Goal: Information Seeking & Learning: Learn about a topic

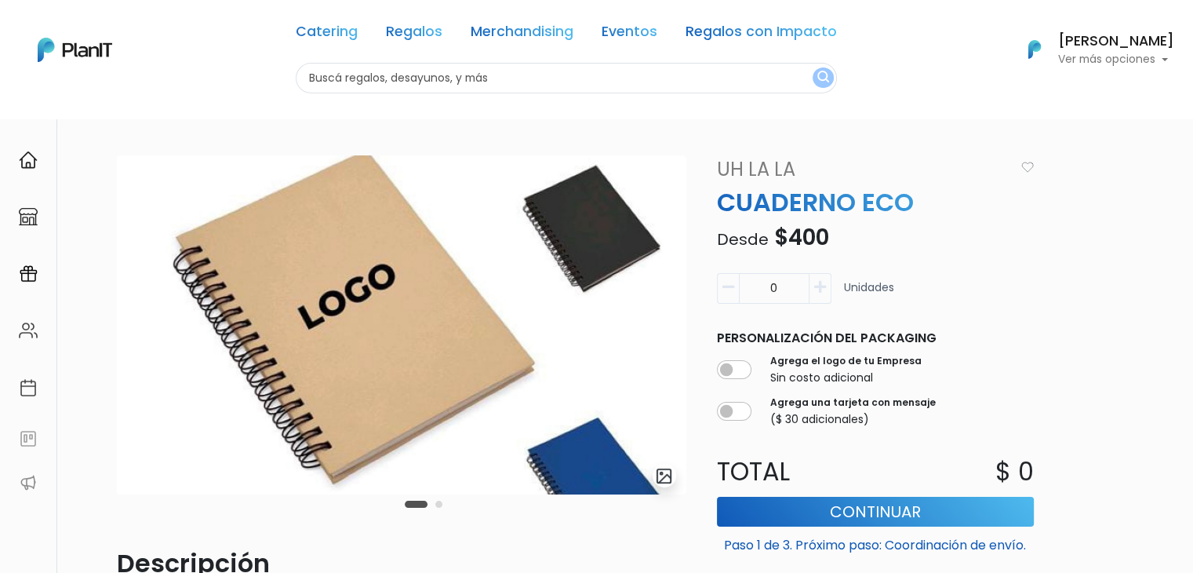
click at [336, 79] on input "text" at bounding box center [566, 78] width 541 height 31
type input "[PERSON_NAME]"
click at [813, 67] on button "submit" at bounding box center [823, 77] width 21 height 20
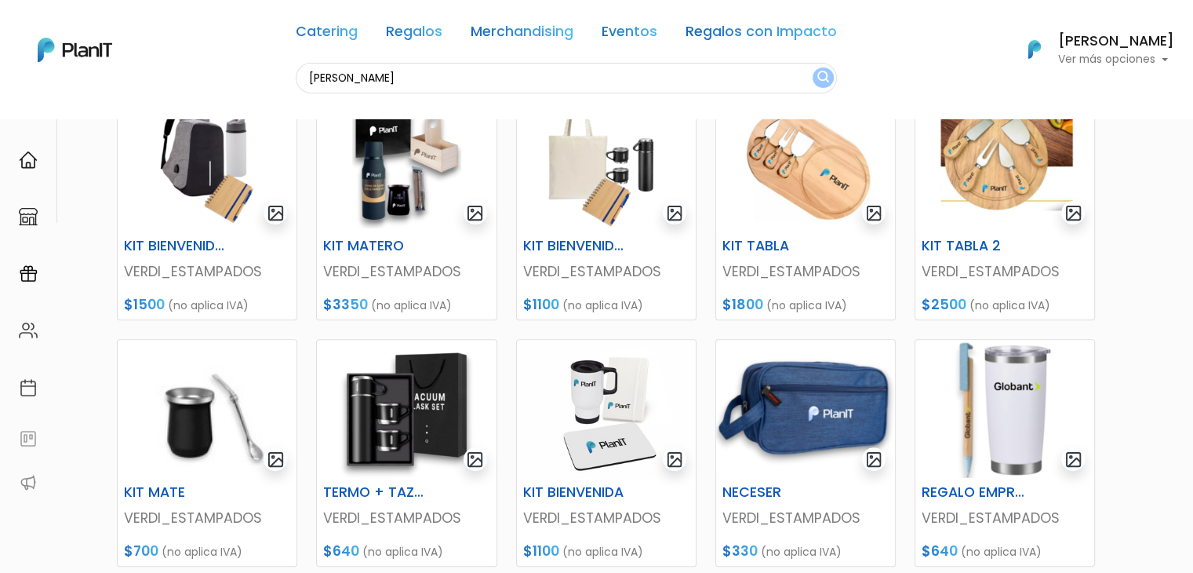
scroll to position [762, 0]
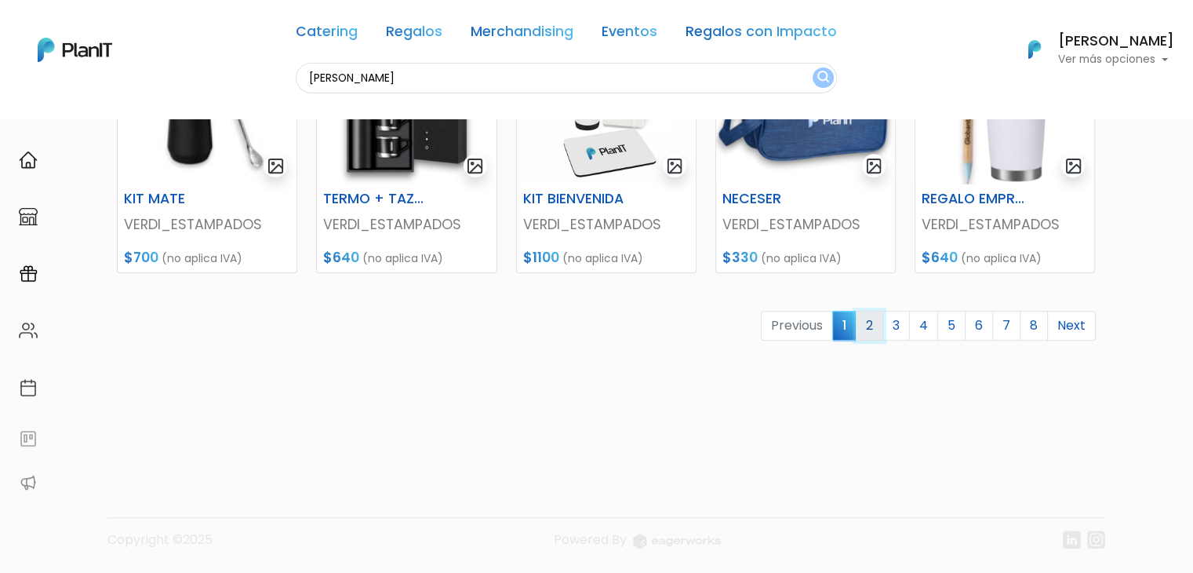
click at [872, 321] on link "2" at bounding box center [869, 326] width 27 height 30
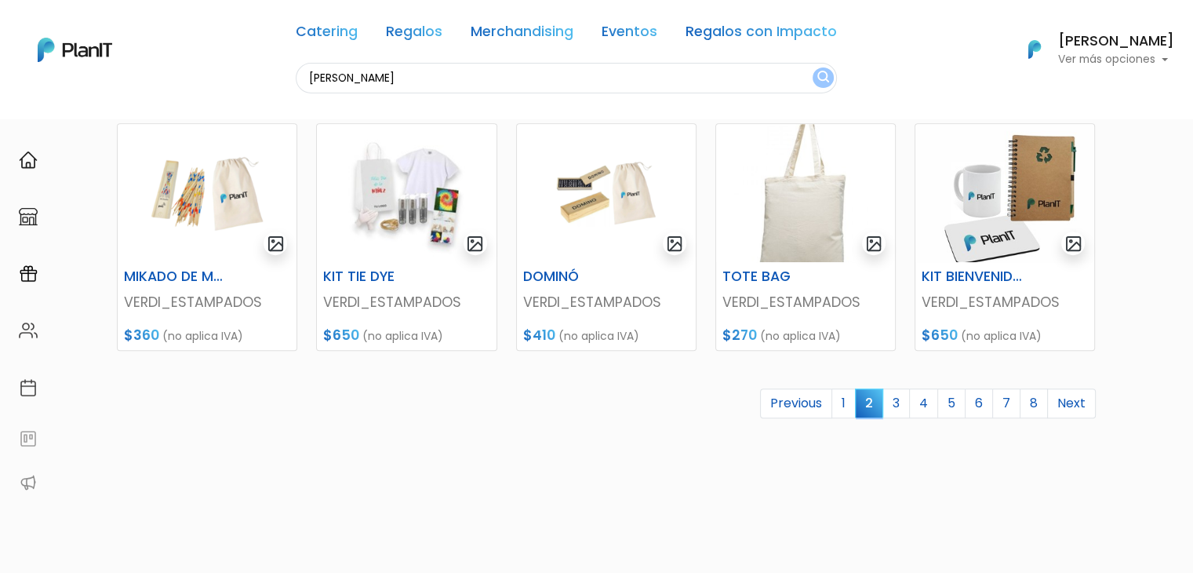
scroll to position [681, 0]
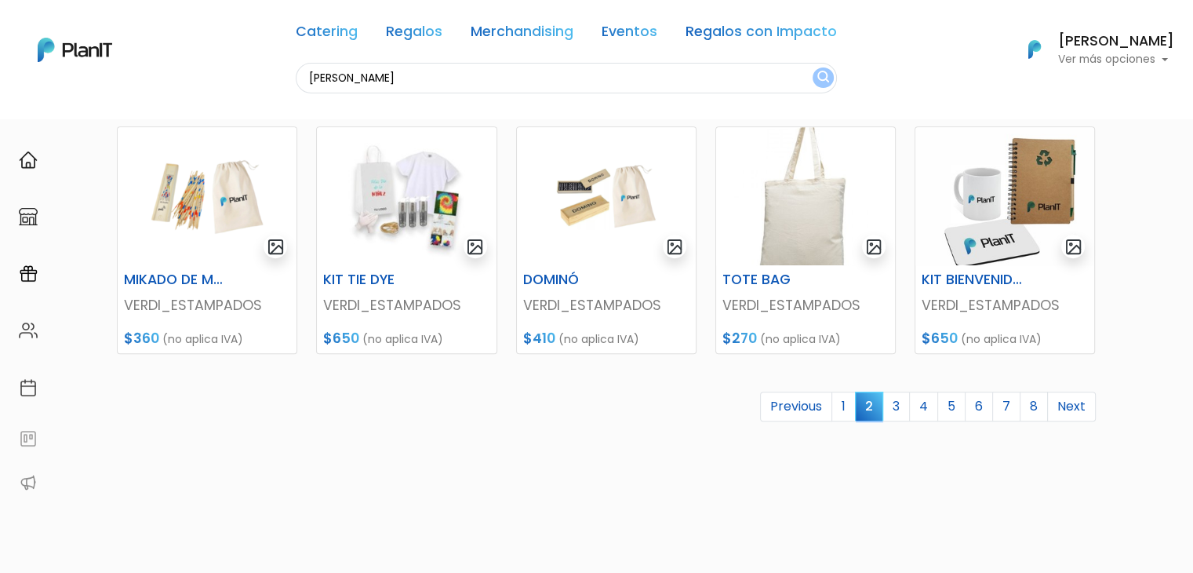
click at [905, 412] on link "3" at bounding box center [896, 407] width 27 height 30
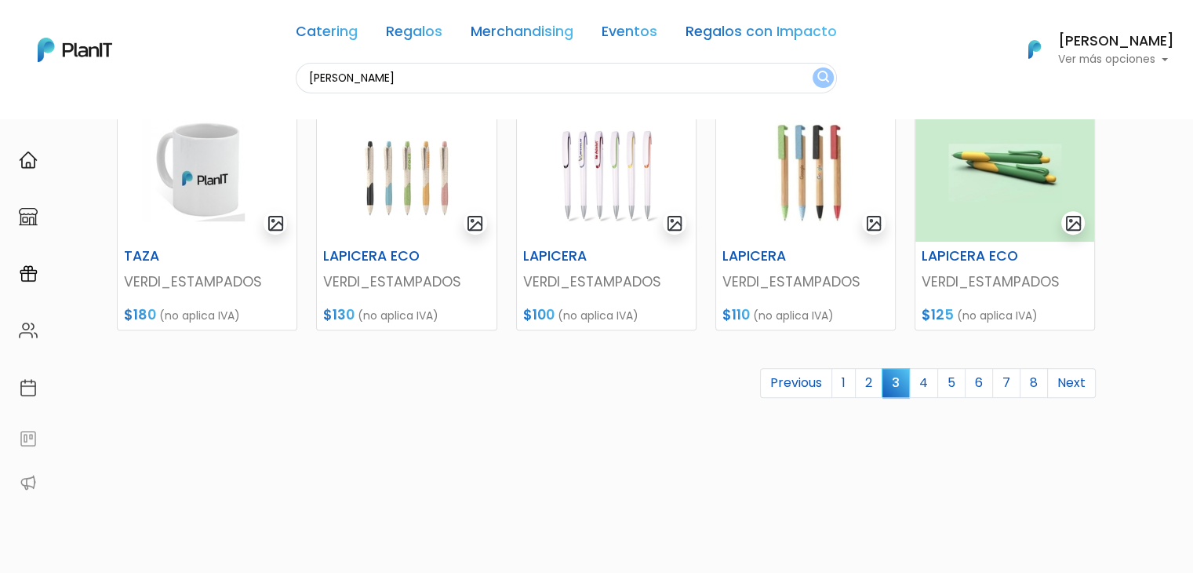
scroll to position [719, 0]
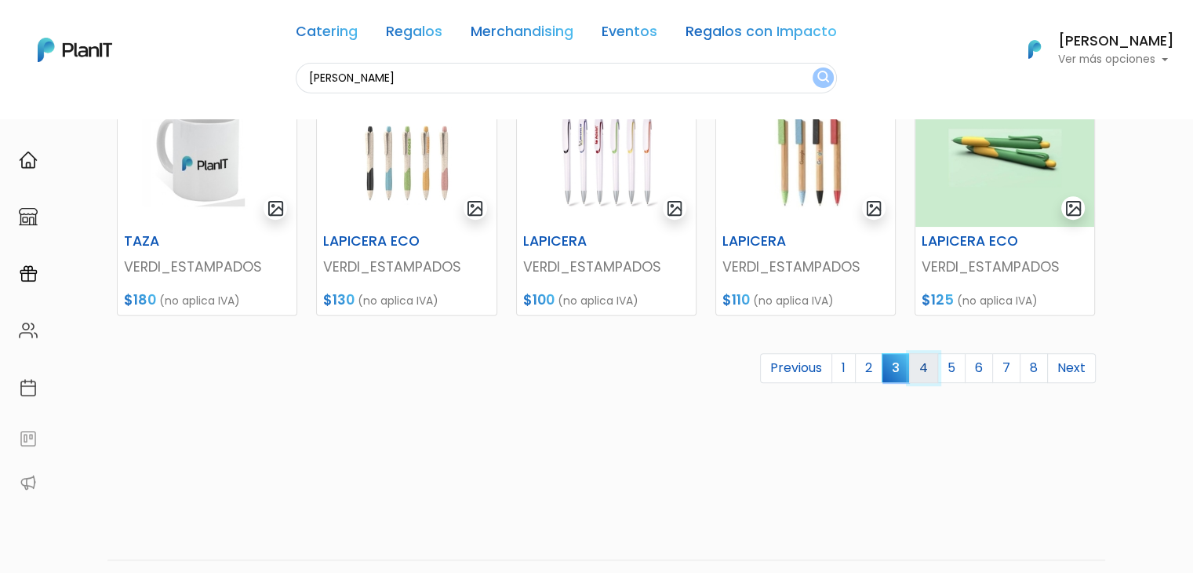
click at [917, 363] on link "4" at bounding box center [923, 368] width 29 height 30
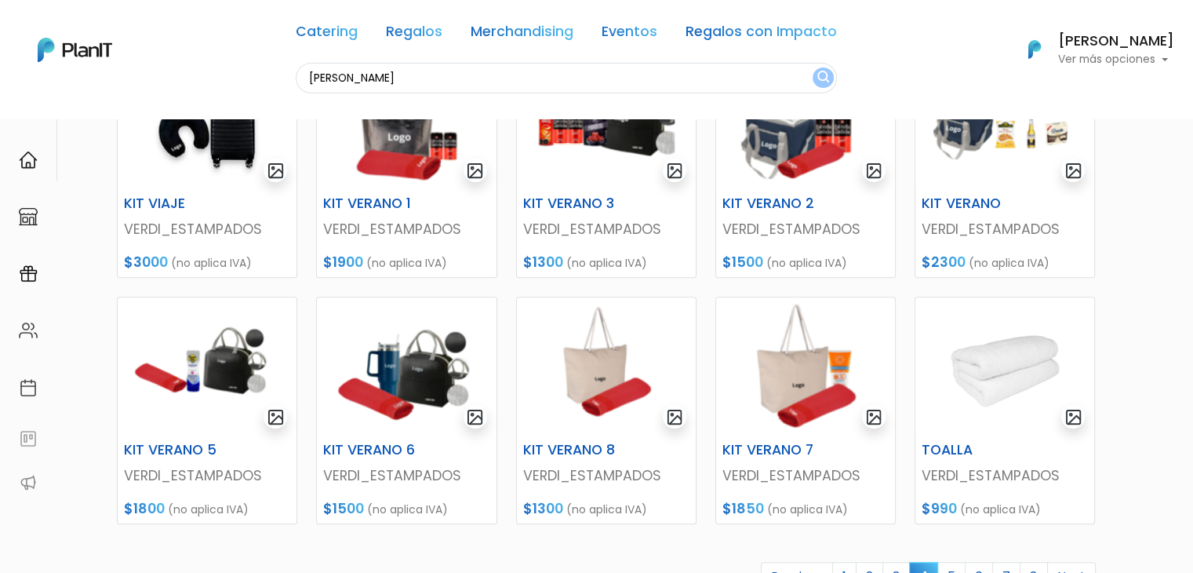
scroll to position [512, 0]
drag, startPoint x: 1204, startPoint y: 107, endPoint x: 1204, endPoint y: 316, distance: 208.7
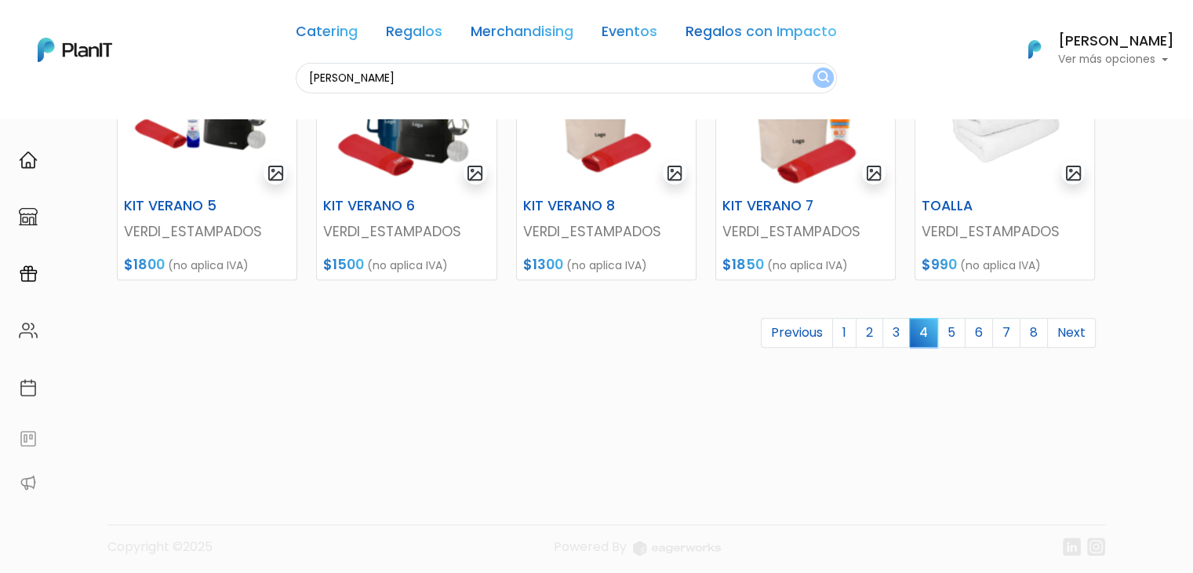
scroll to position [762, 0]
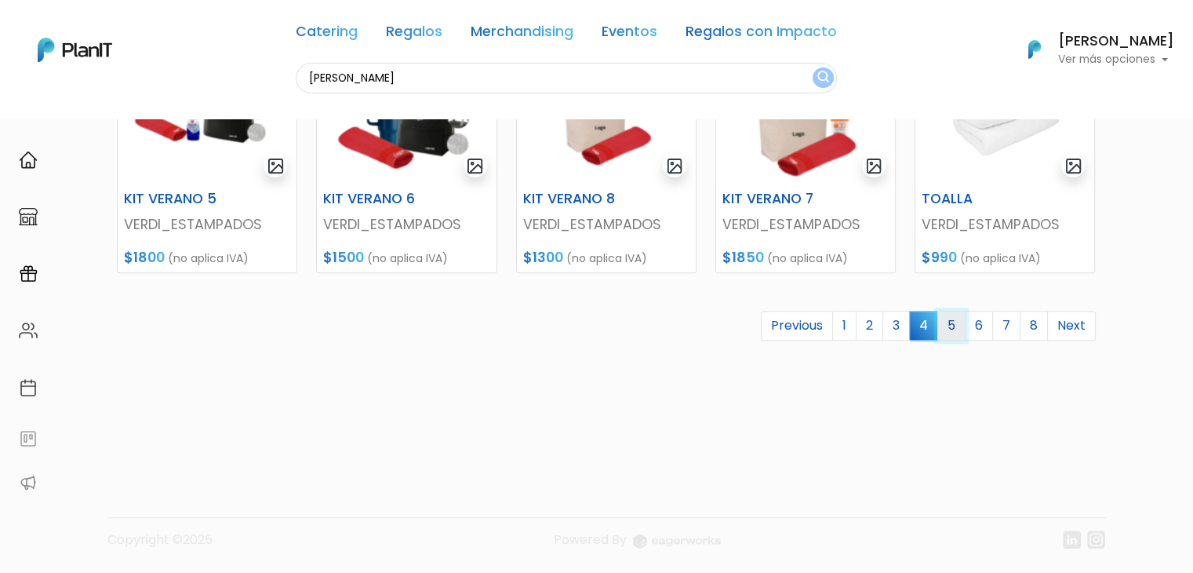
click at [950, 322] on link "5" at bounding box center [952, 326] width 28 height 30
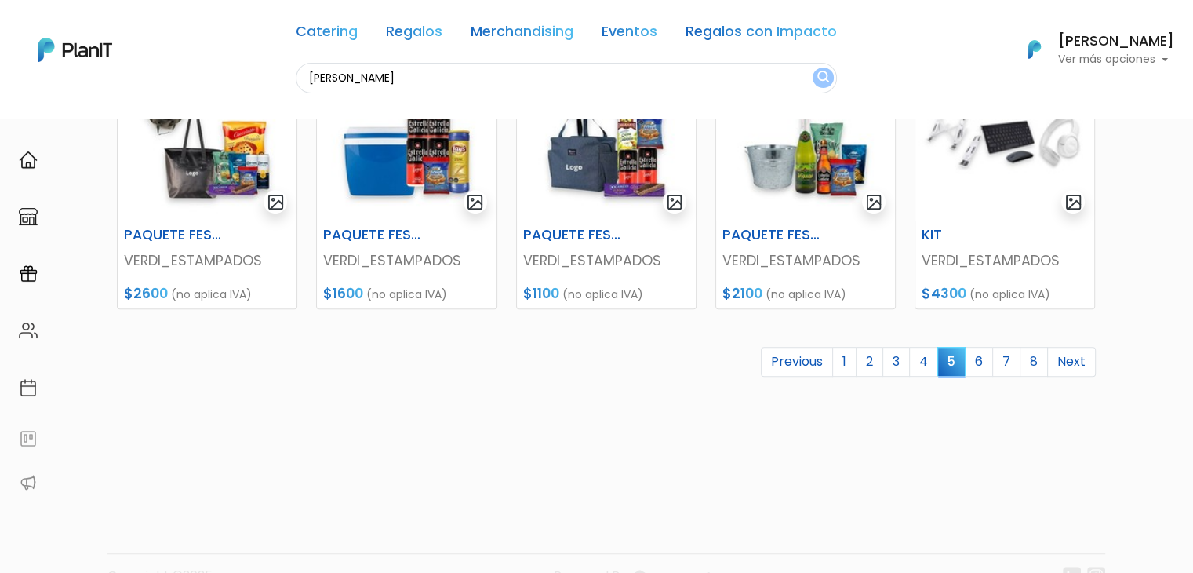
scroll to position [725, 0]
click at [977, 364] on link "6" at bounding box center [979, 363] width 28 height 30
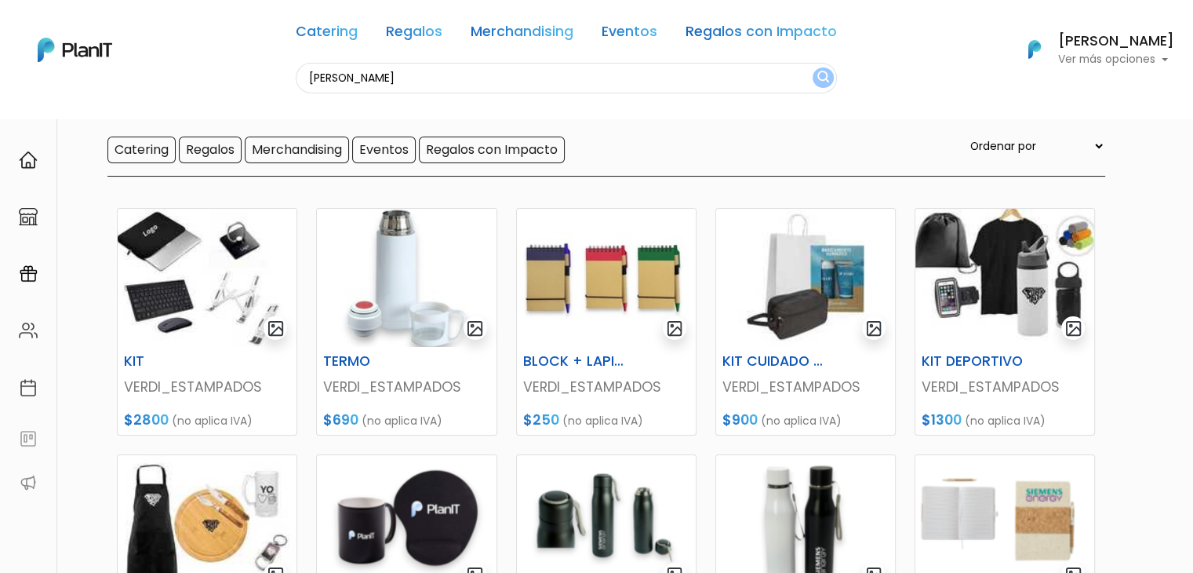
scroll to position [154, 0]
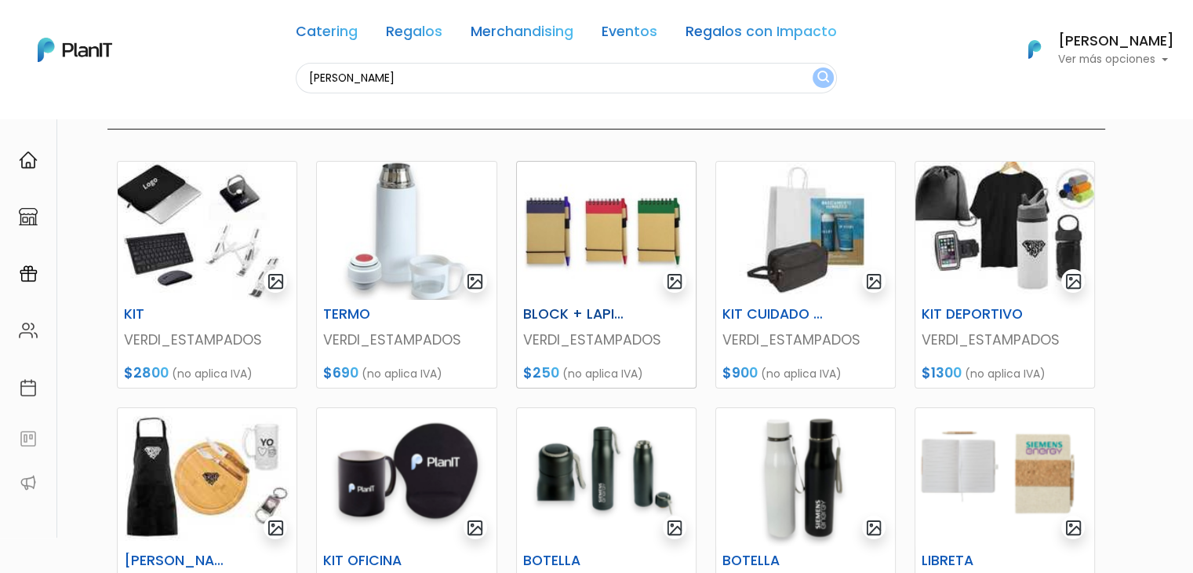
click at [613, 239] on img at bounding box center [606, 231] width 179 height 138
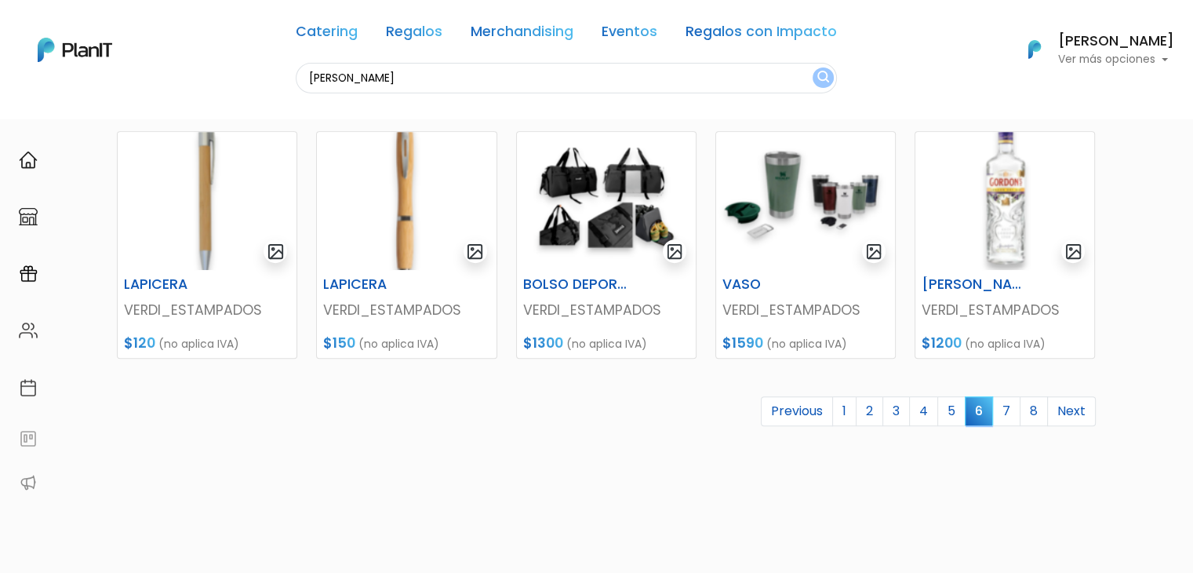
scroll to position [672, 0]
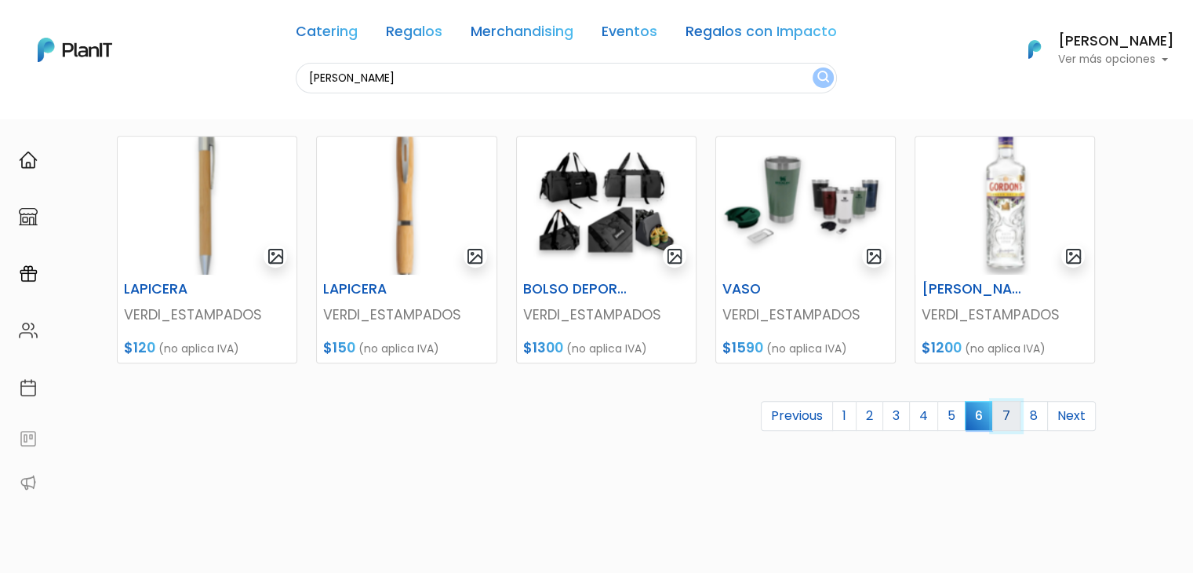
click at [1002, 405] on link "7" at bounding box center [1006, 416] width 28 height 30
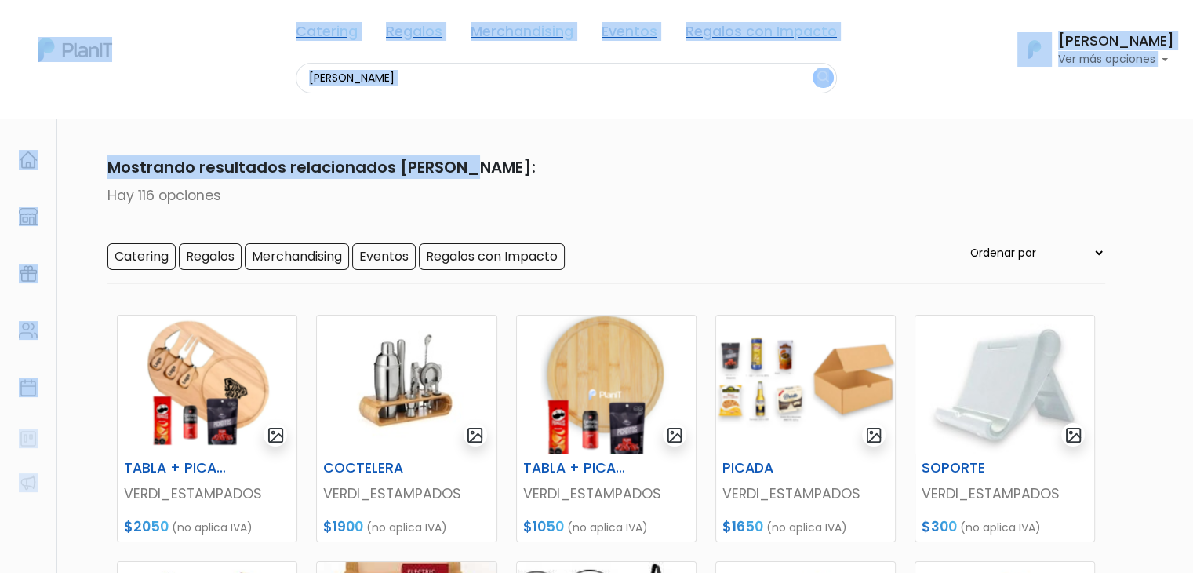
drag, startPoint x: 1193, startPoint y: 133, endPoint x: 1204, endPoint y: 223, distance: 91.0
click at [1193, 223] on html "Catering Regalos Merchandising Eventos Regalos con Impacto verdi Catering Regal…" at bounding box center [596, 286] width 1193 height 573
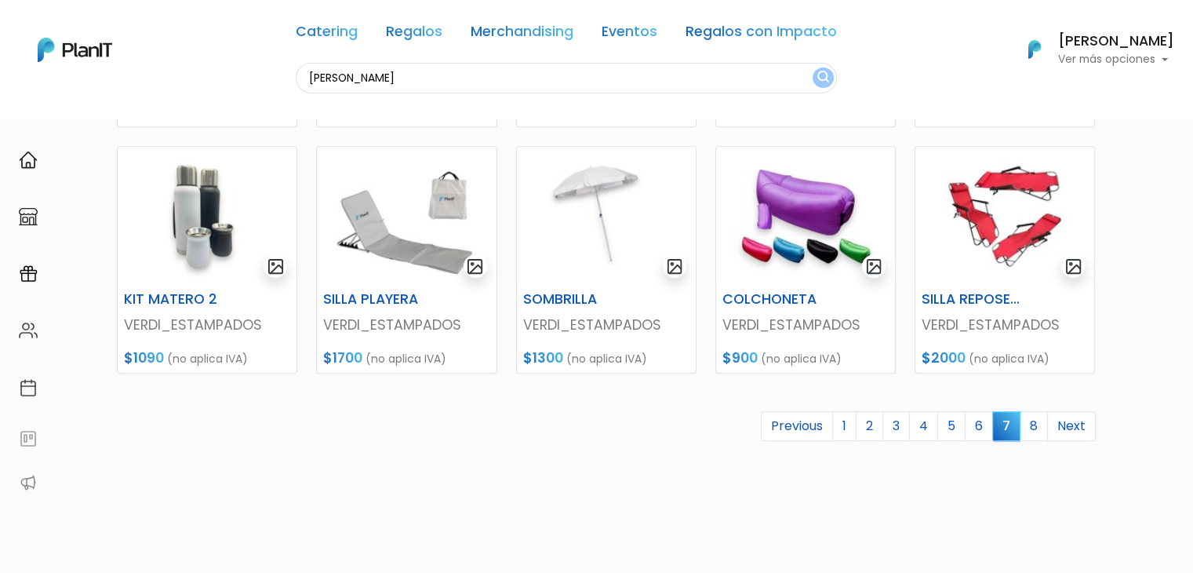
scroll to position [676, 0]
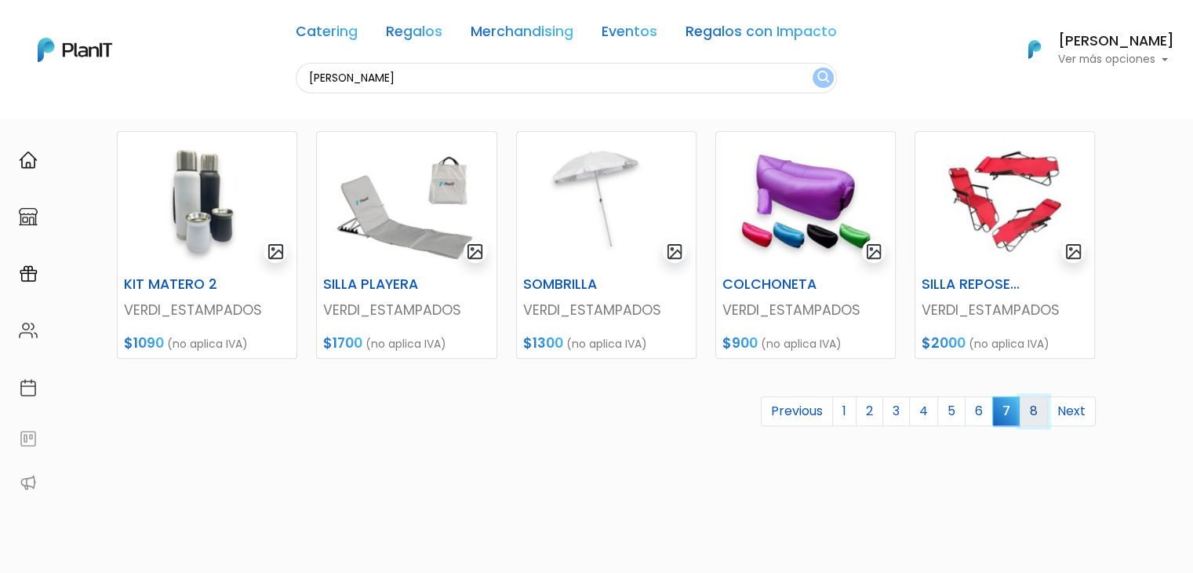
click at [1036, 417] on link "8" at bounding box center [1034, 411] width 28 height 30
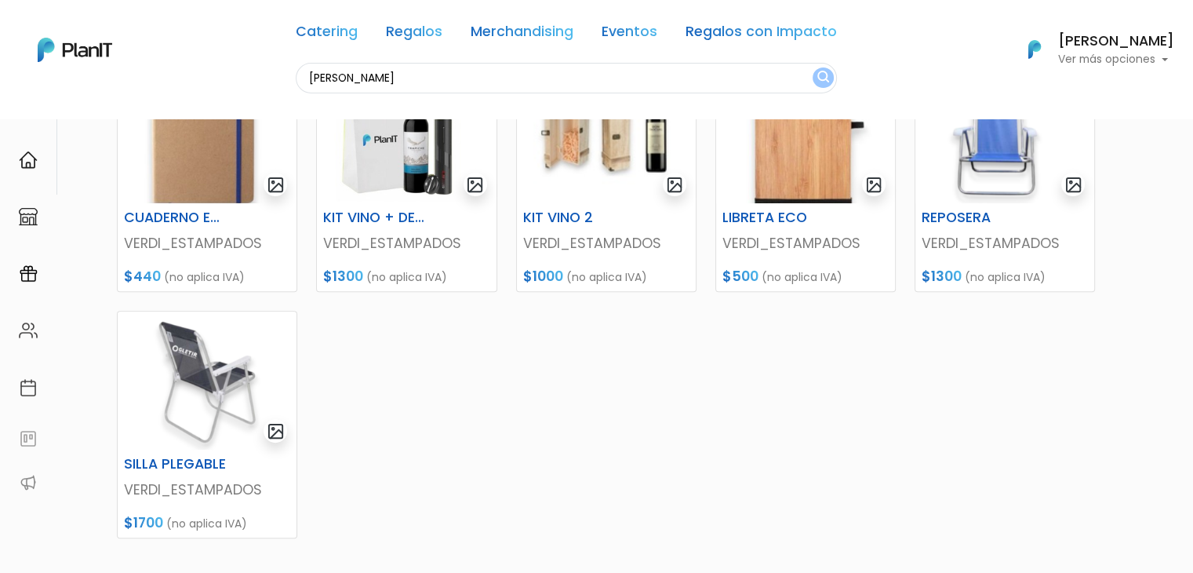
scroll to position [498, 0]
click at [787, 155] on img at bounding box center [805, 133] width 179 height 138
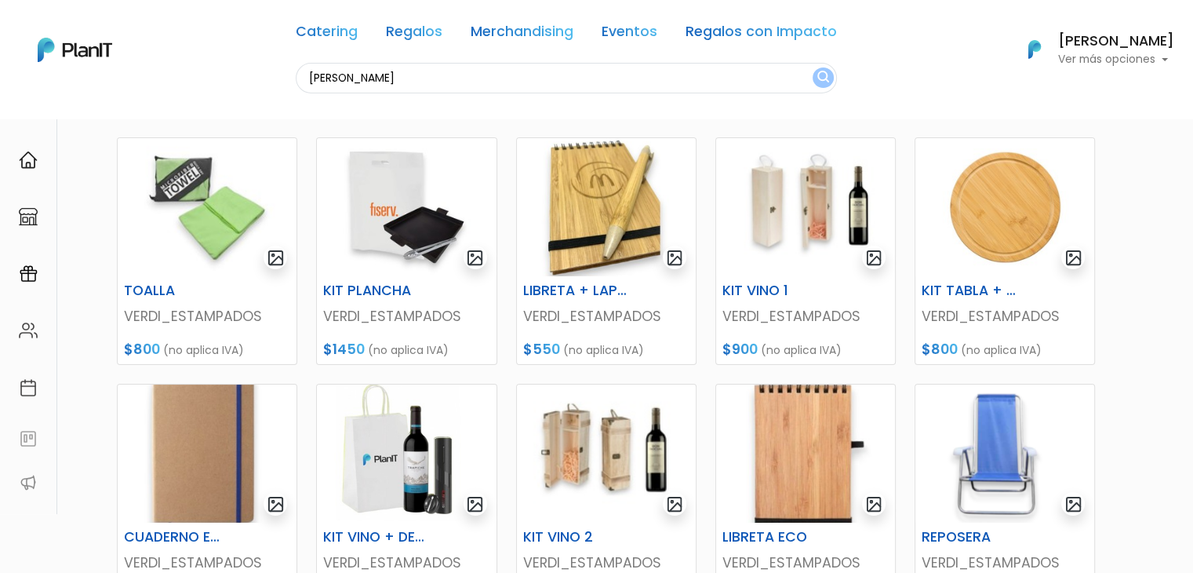
scroll to position [176, 0]
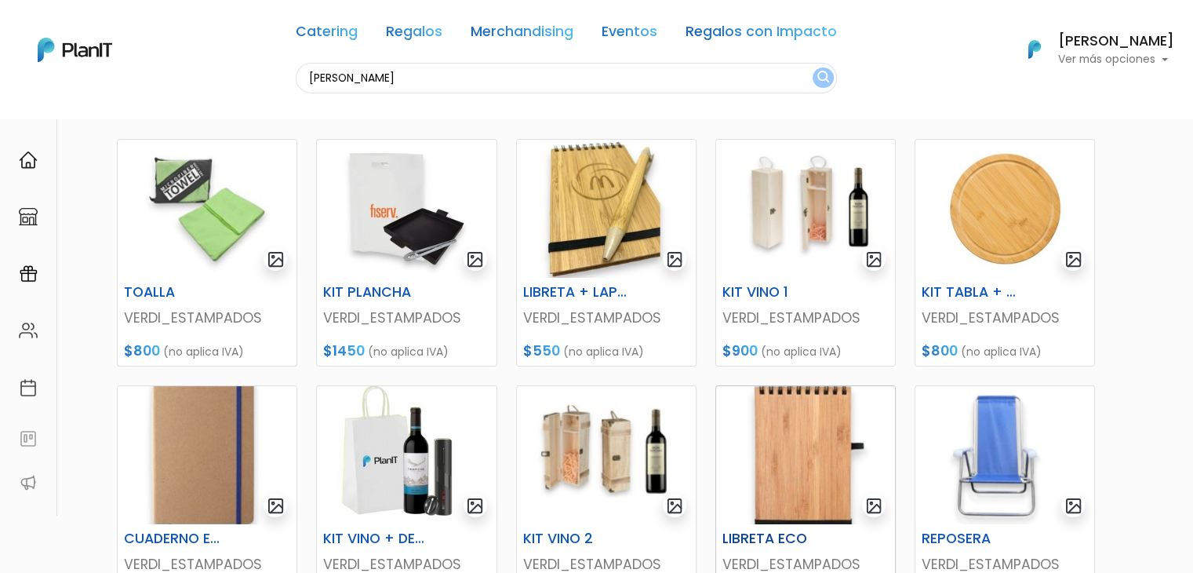
click at [818, 444] on img at bounding box center [805, 455] width 179 height 138
